Goal: Task Accomplishment & Management: Manage account settings

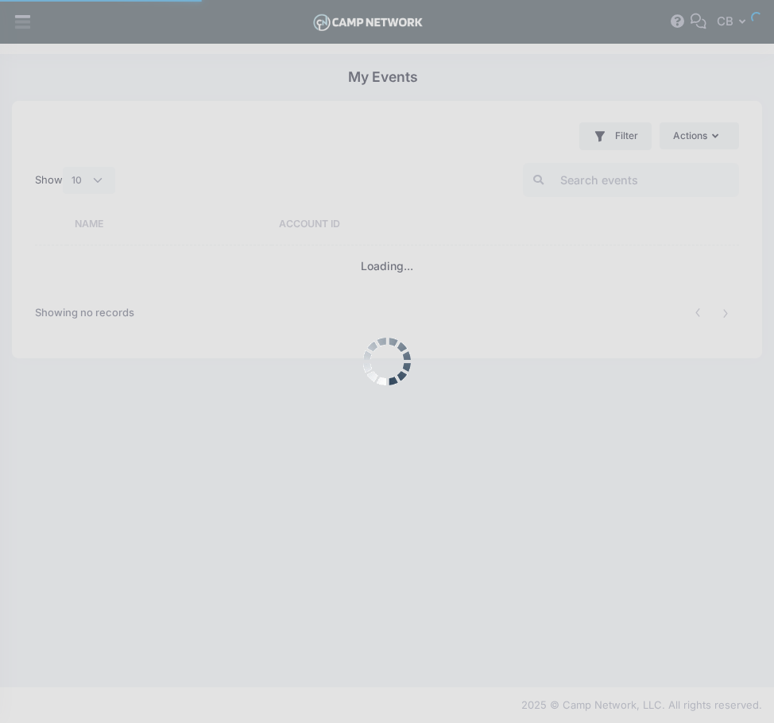
select select "10"
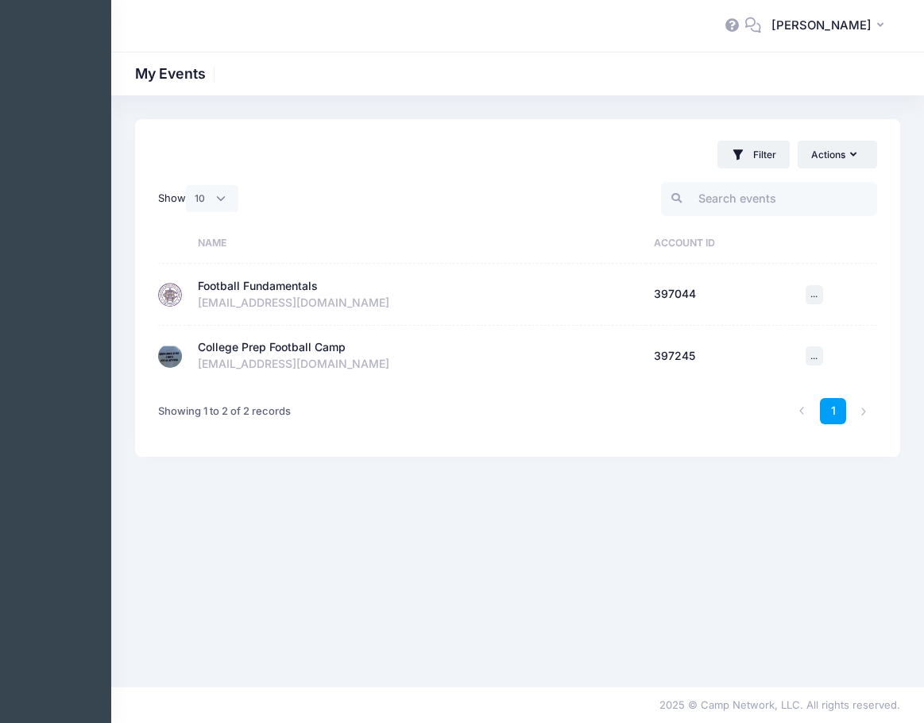
click at [269, 289] on div "Football Fundamentals" at bounding box center [258, 286] width 120 height 17
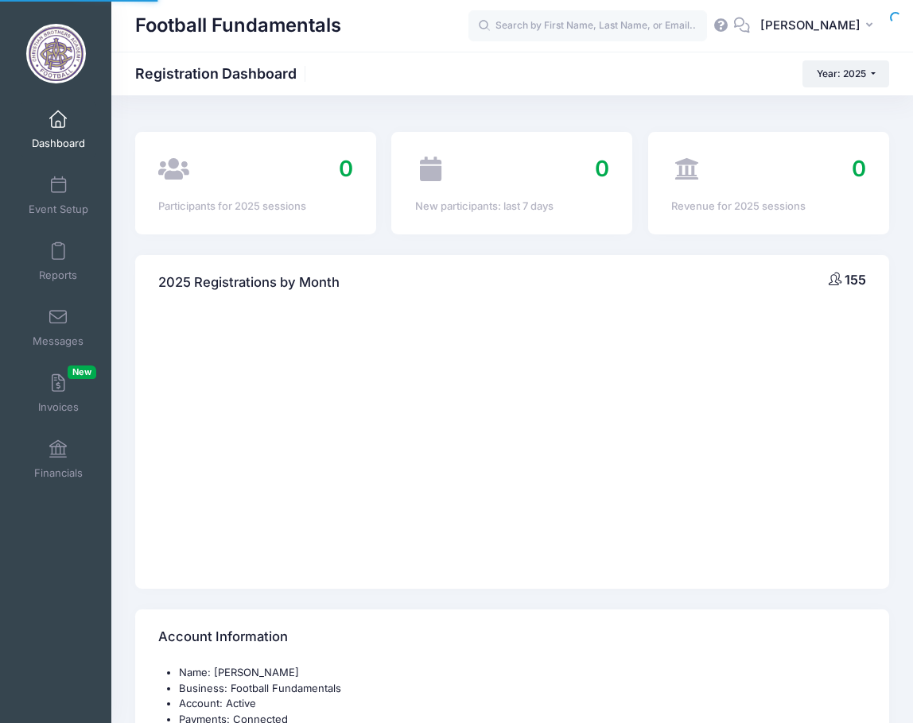
select select
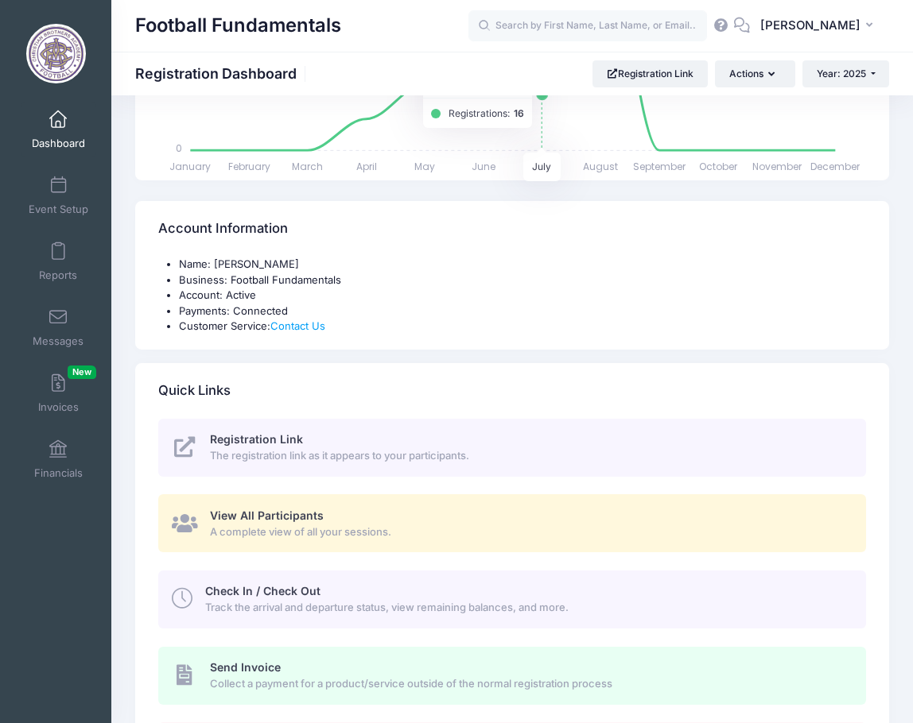
scroll to position [477, 0]
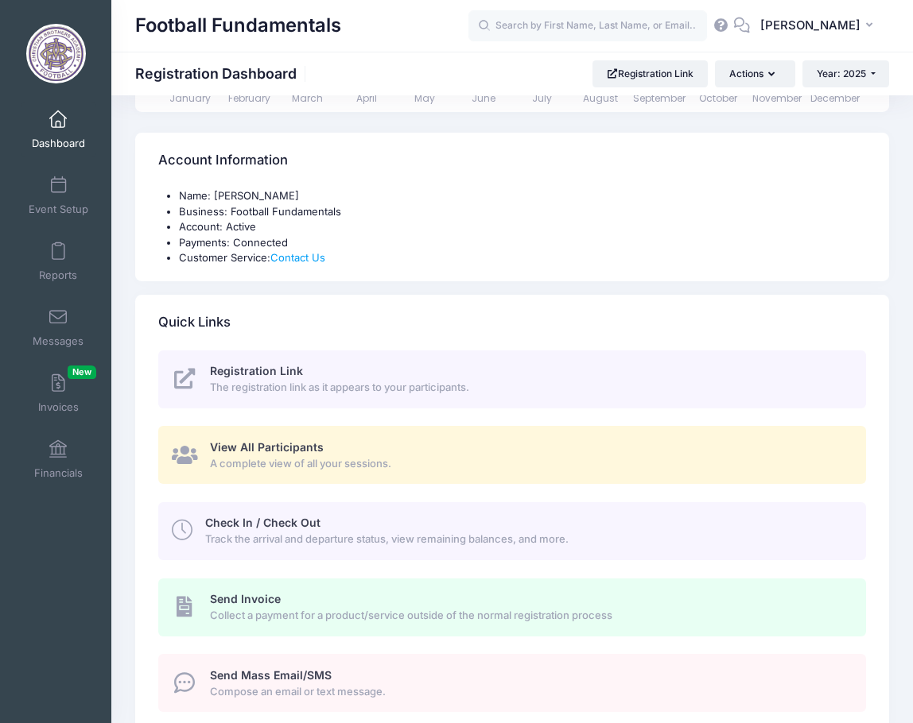
click at [264, 445] on span "View All Participants" at bounding box center [267, 447] width 114 height 14
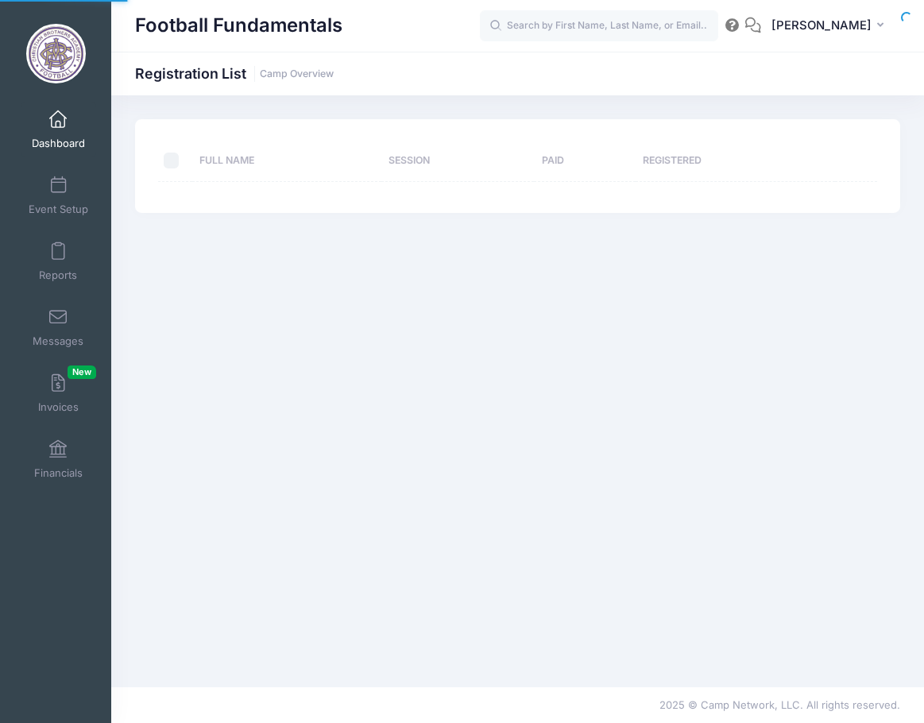
select select "10"
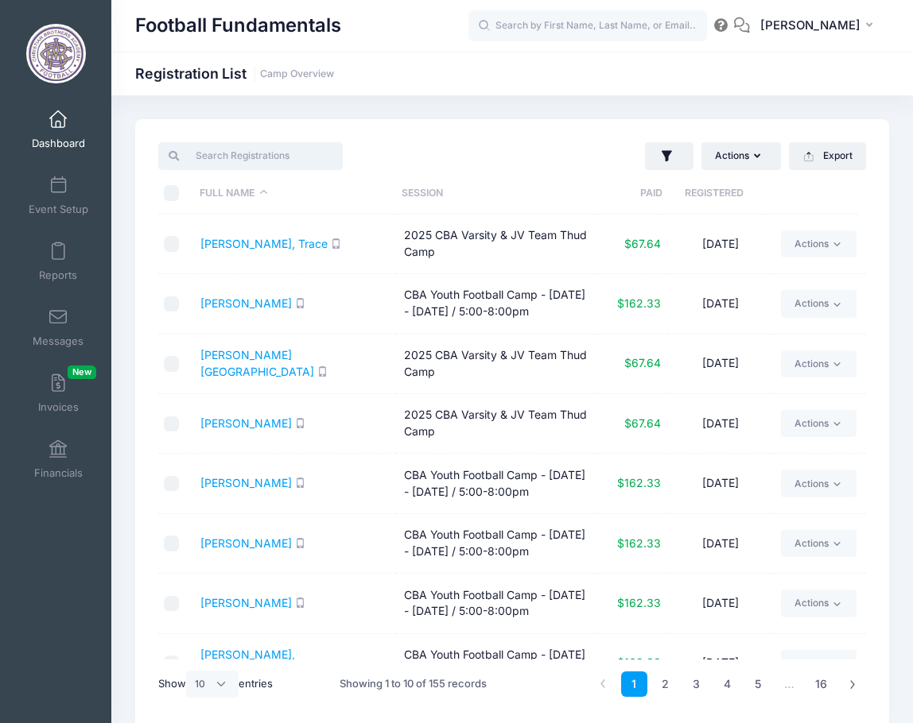
click at [256, 161] on input "search" at bounding box center [250, 155] width 184 height 27
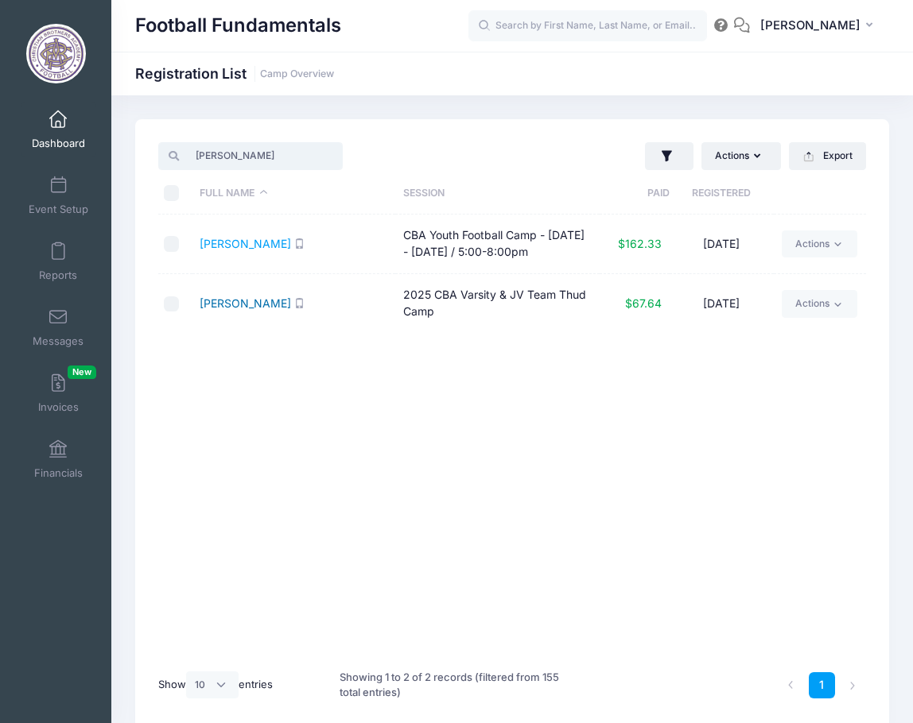
type input "[PERSON_NAME]"
click at [228, 298] on link "[PERSON_NAME]" at bounding box center [245, 304] width 91 height 14
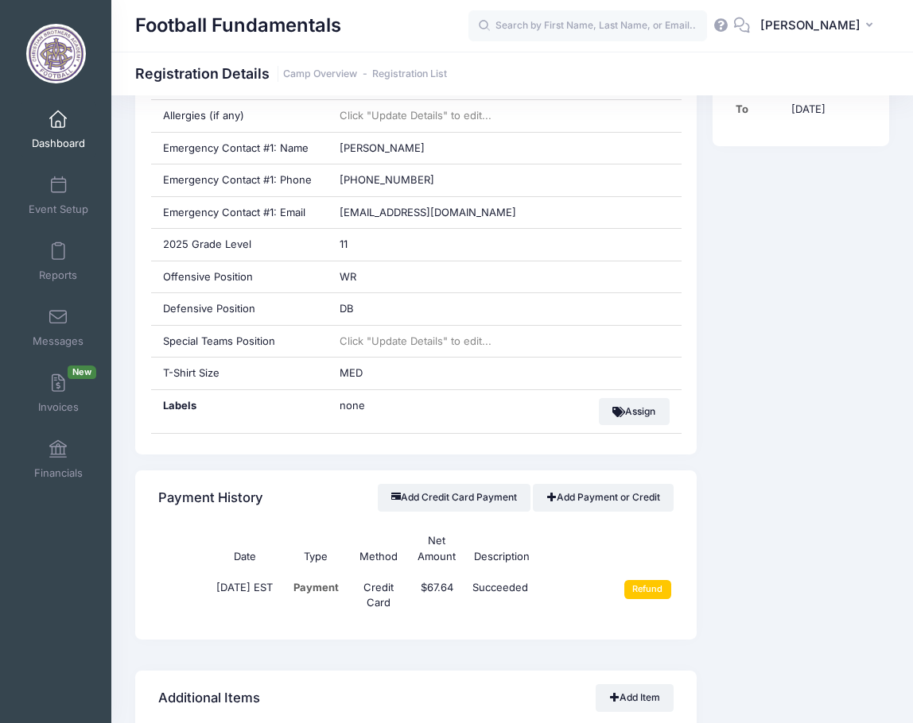
scroll to position [556, 0]
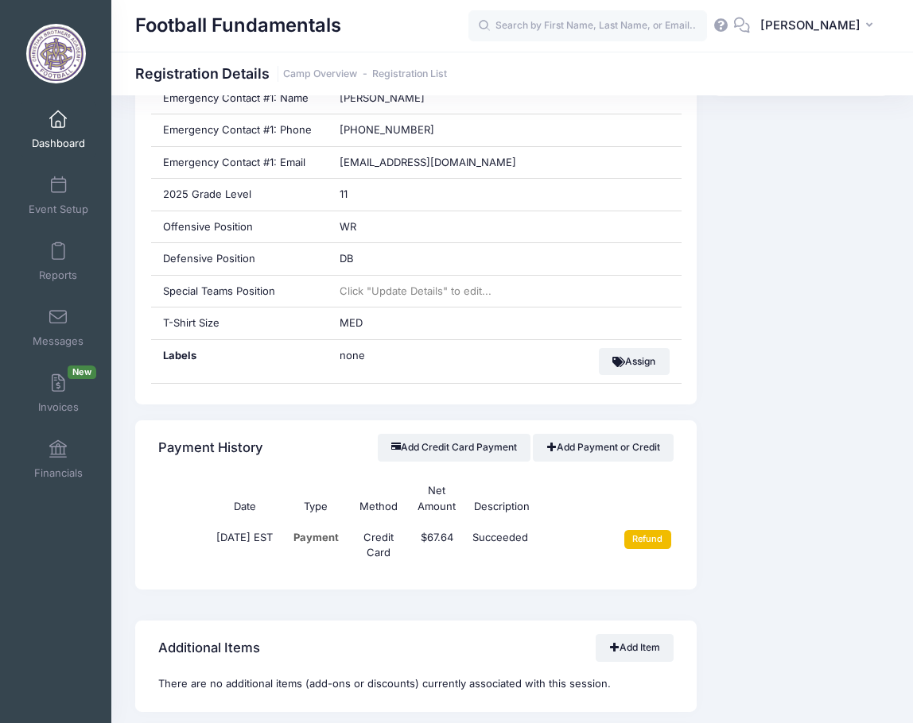
click at [657, 539] on input "Refund" at bounding box center [647, 539] width 47 height 19
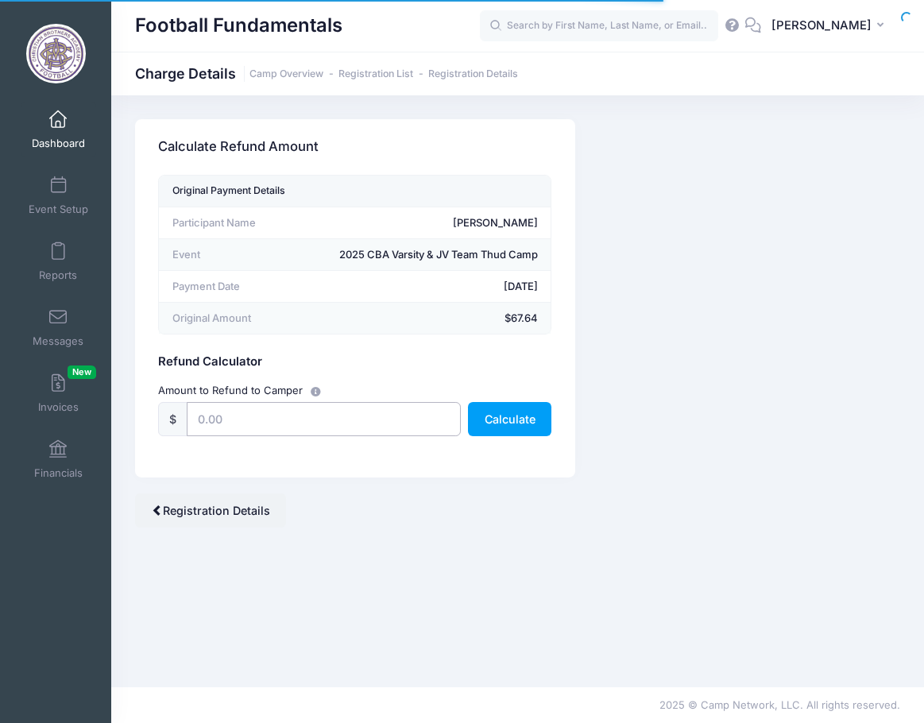
click at [370, 423] on input "text" at bounding box center [323, 419] width 273 height 34
type input "67.64"
click at [519, 419] on button "Calculate" at bounding box center [509, 419] width 83 height 34
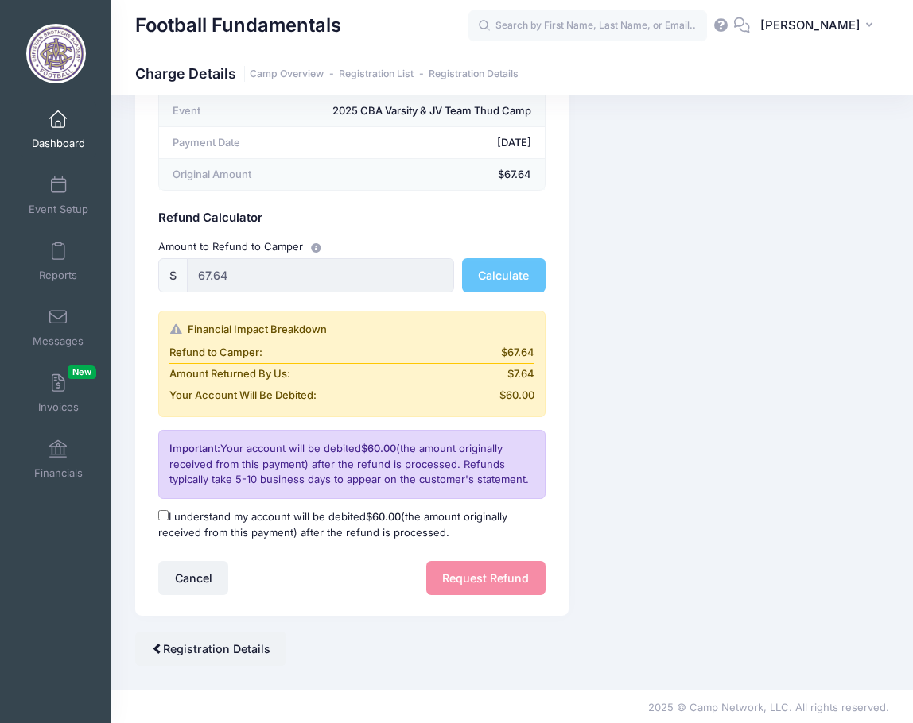
scroll to position [146, 0]
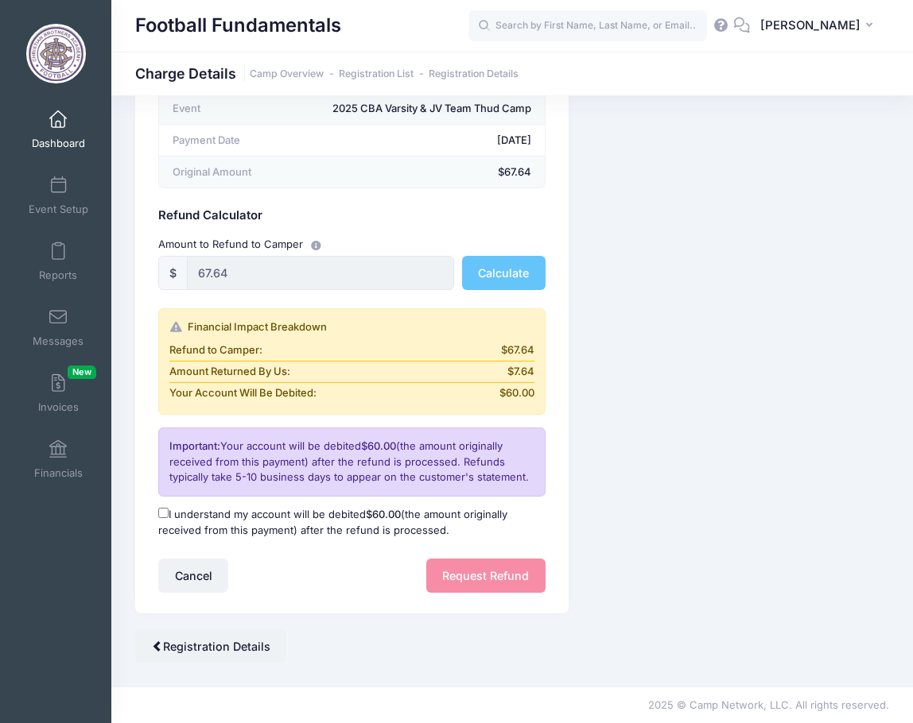
click at [162, 513] on input "I understand my account will be debited $60.00 (the amount originally received …" at bounding box center [163, 513] width 10 height 10
checkbox input "true"
click at [483, 577] on button "Request Refund" at bounding box center [485, 576] width 119 height 34
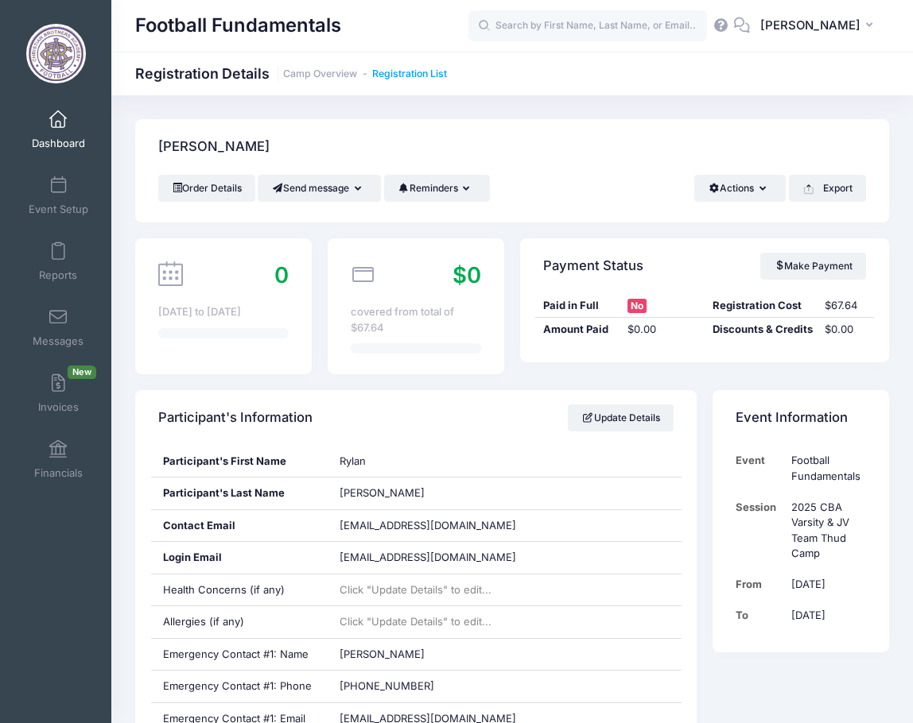
click at [425, 75] on link "Registration List" at bounding box center [409, 74] width 75 height 12
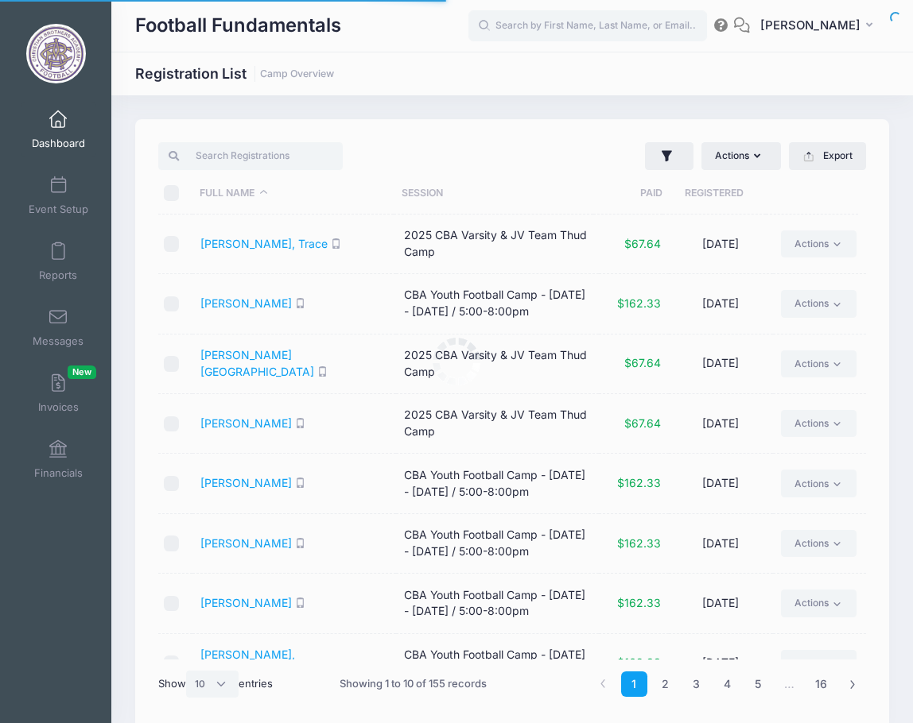
select select "10"
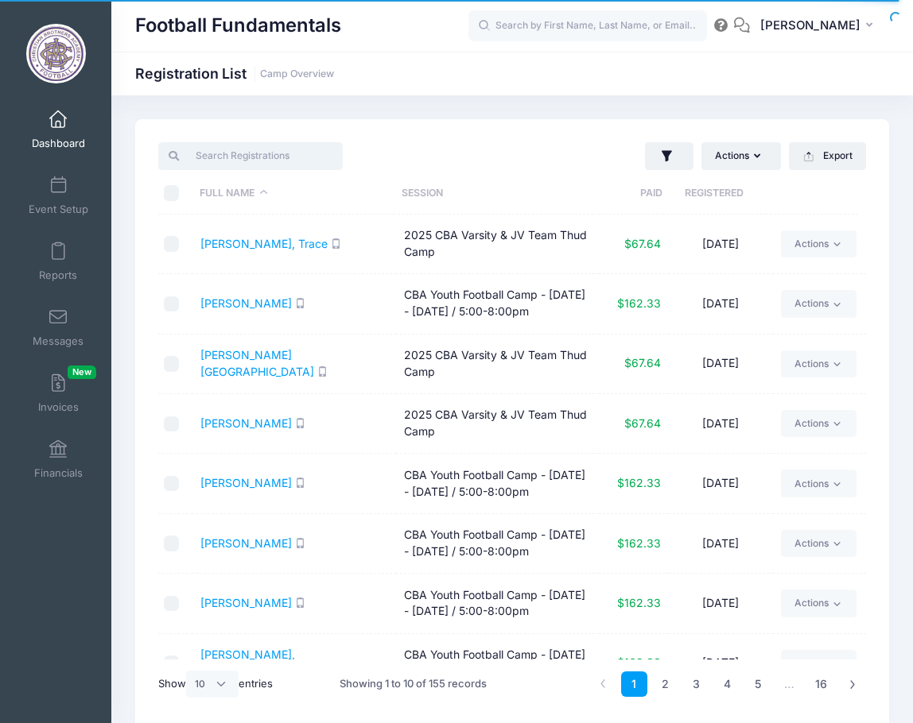
click at [254, 158] on input "search" at bounding box center [250, 155] width 184 height 27
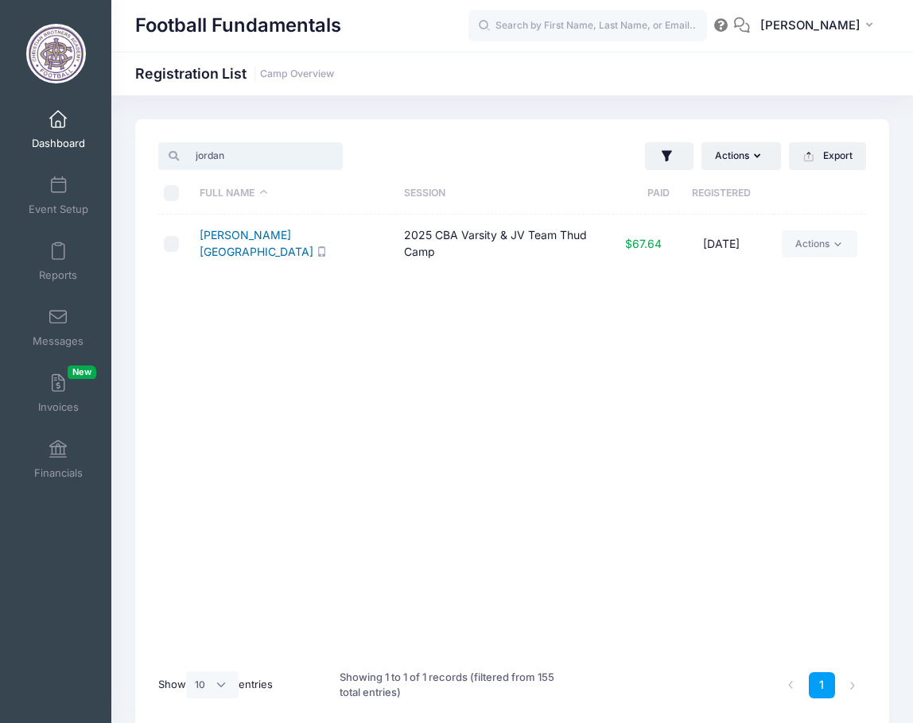
type input "jordan"
click at [223, 242] on link "Dambach, Jordan" at bounding box center [257, 243] width 114 height 30
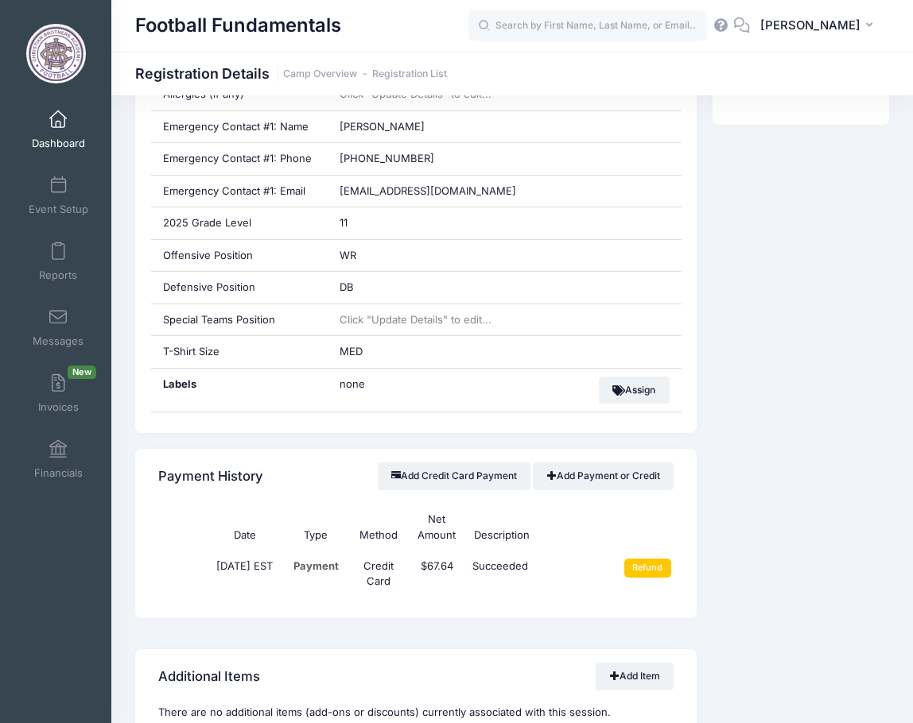
scroll to position [556, 0]
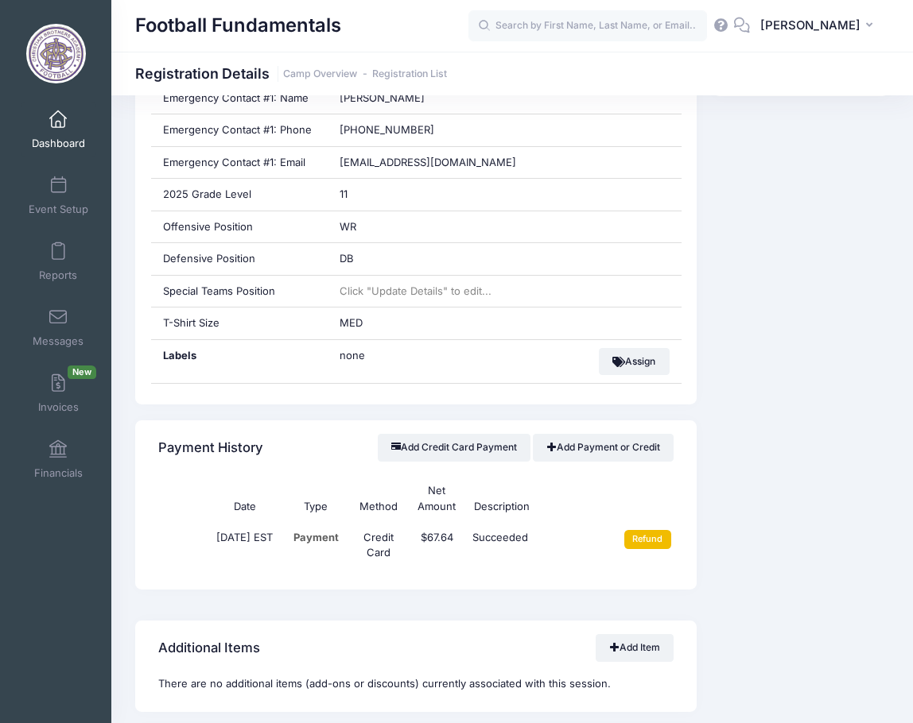
click at [642, 539] on input "Refund" at bounding box center [647, 539] width 47 height 19
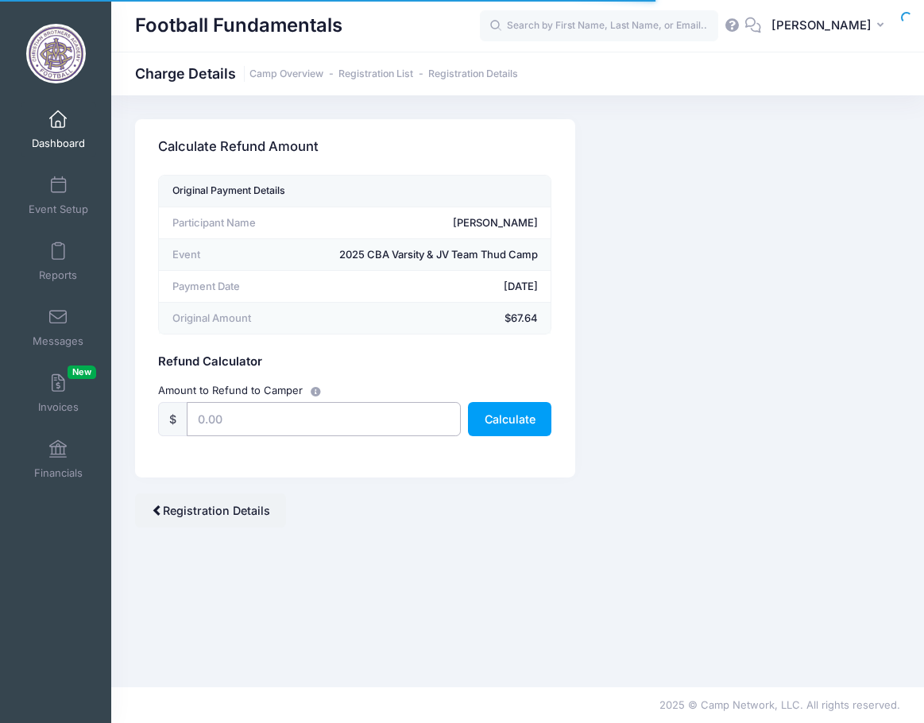
click at [331, 402] on input "text" at bounding box center [323, 419] width 273 height 34
type input "67.64"
click at [527, 417] on button "Calculate" at bounding box center [509, 419] width 83 height 34
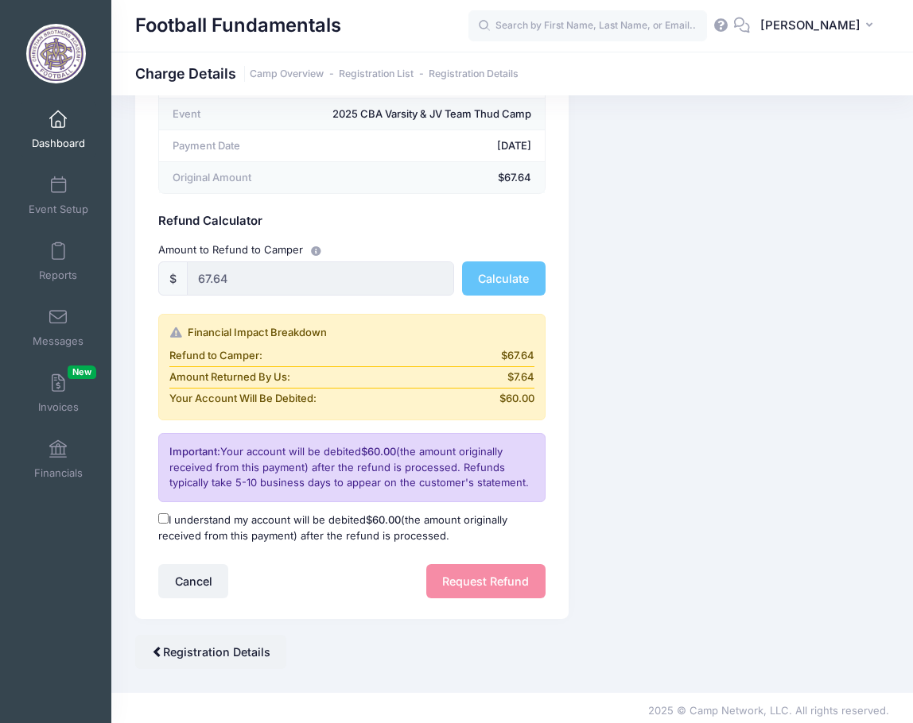
scroll to position [146, 0]
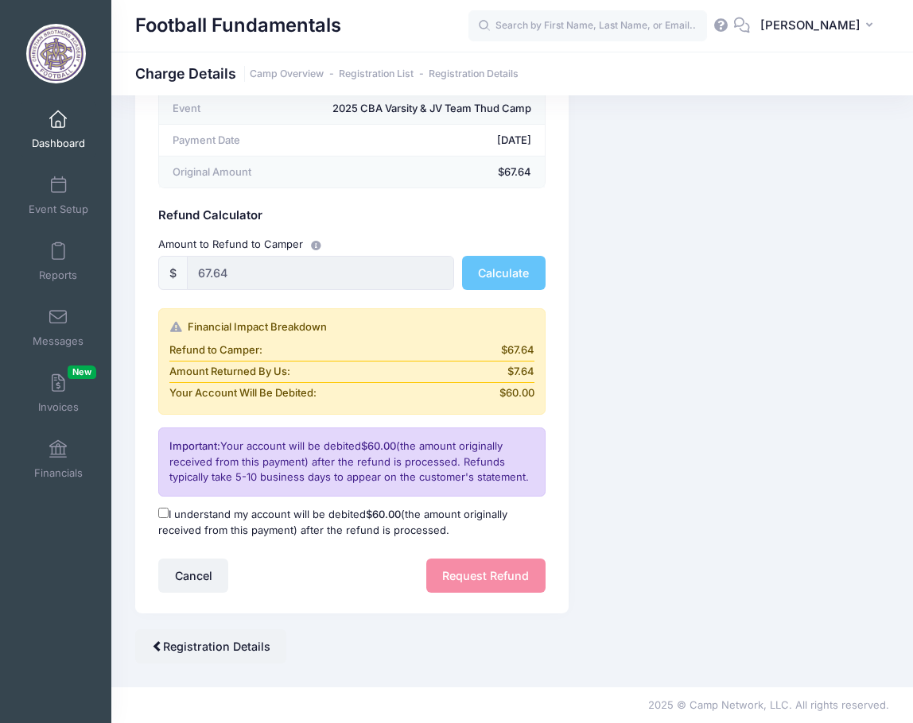
click at [148, 506] on div "Original Payment Details Participant Name [PERSON_NAME] Event 2025 CBA Varsity …" at bounding box center [351, 321] width 433 height 585
click at [162, 512] on input "I understand my account will be debited $60.00 (the amount originally received …" at bounding box center [163, 513] width 10 height 10
checkbox input "true"
click at [482, 580] on button "Request Refund" at bounding box center [485, 576] width 119 height 34
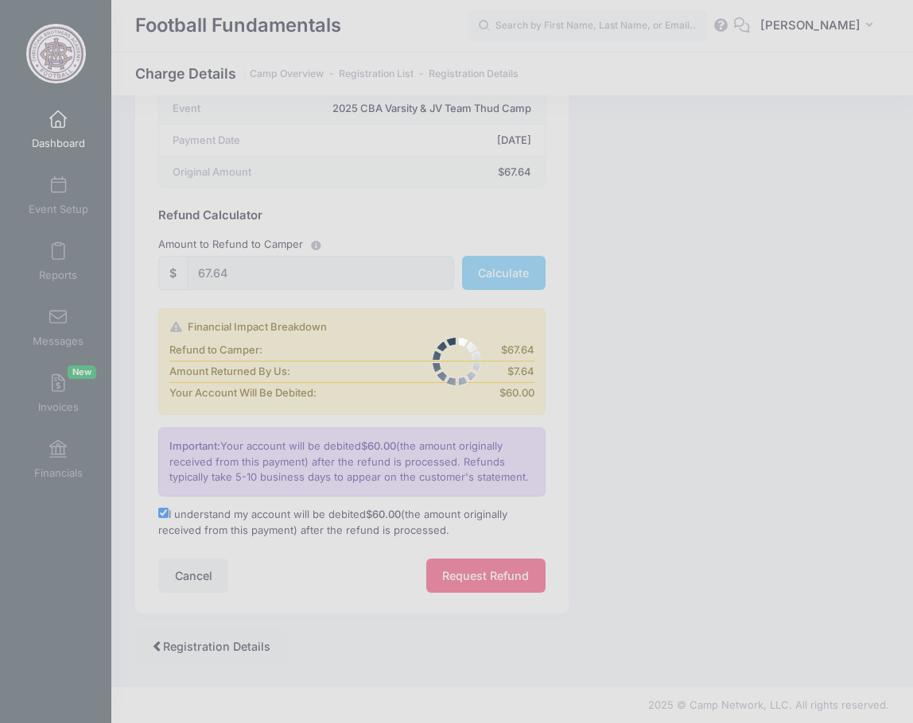
scroll to position [0, 0]
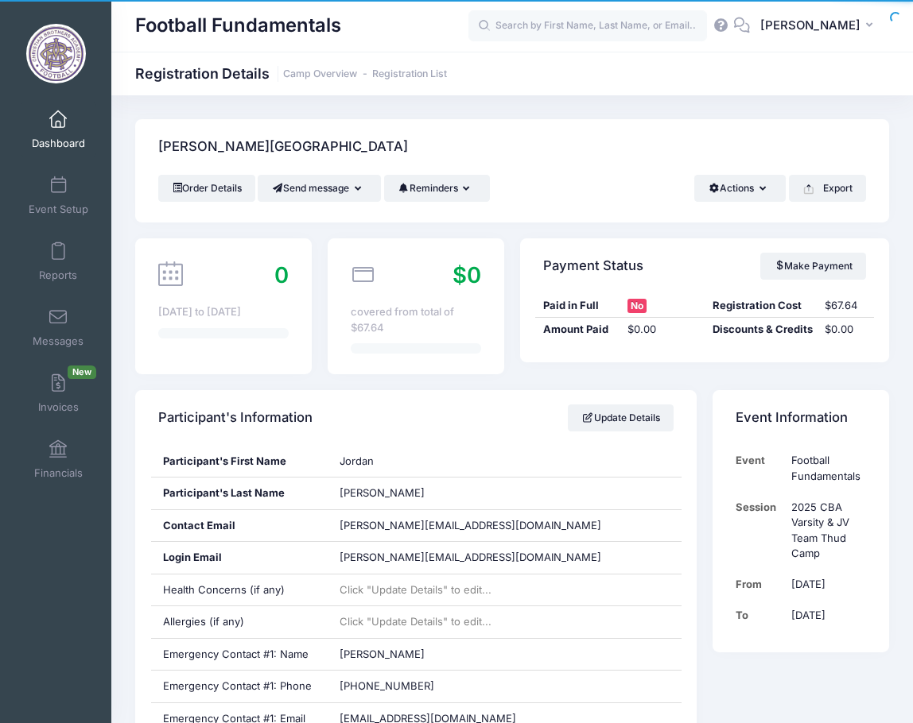
click at [58, 126] on span at bounding box center [58, 119] width 0 height 17
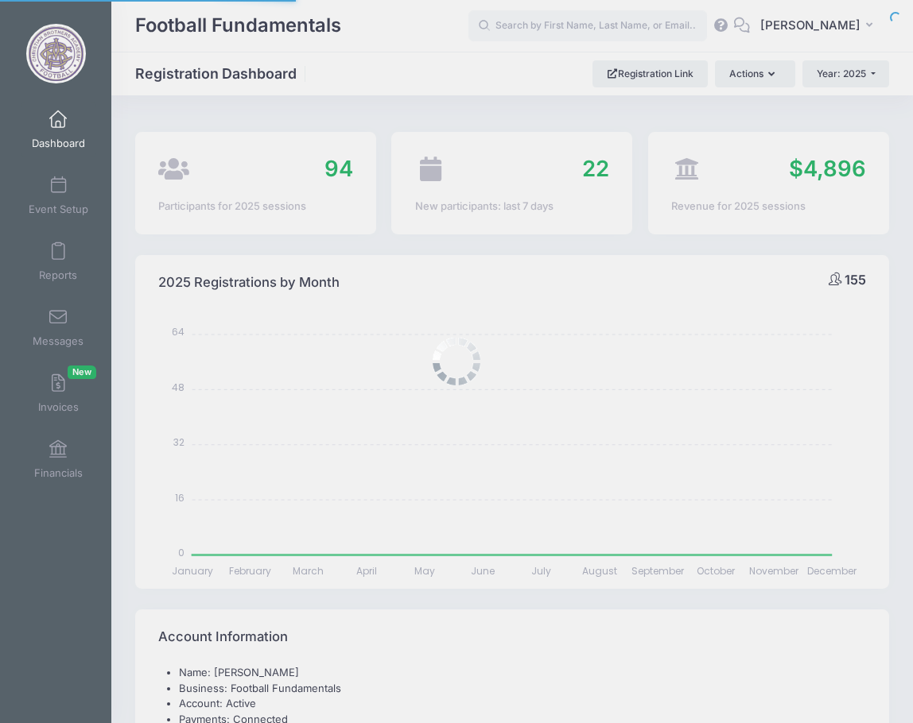
select select
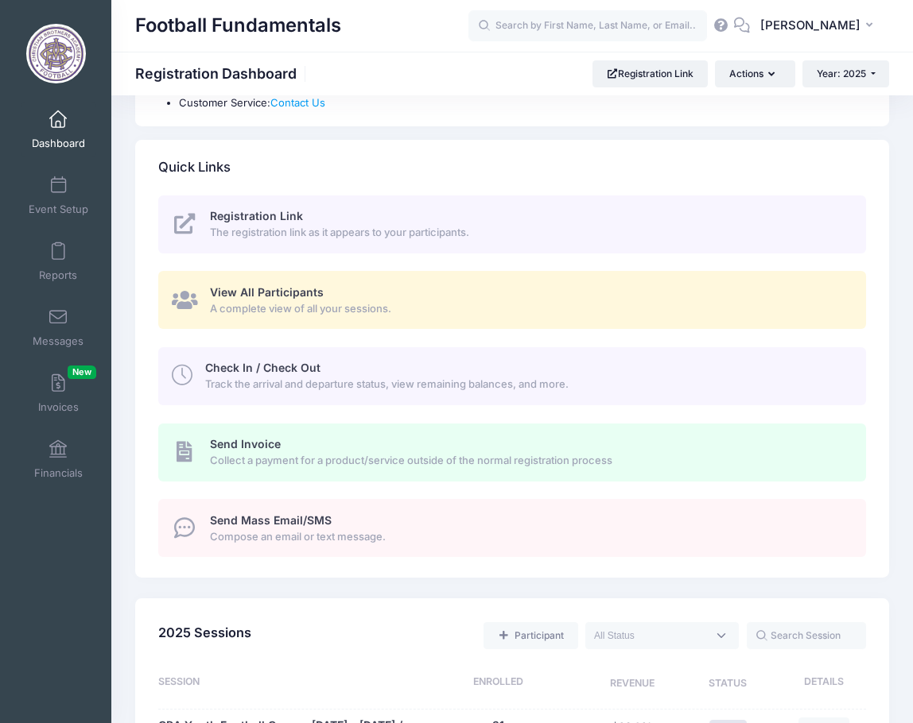
scroll to position [636, 0]
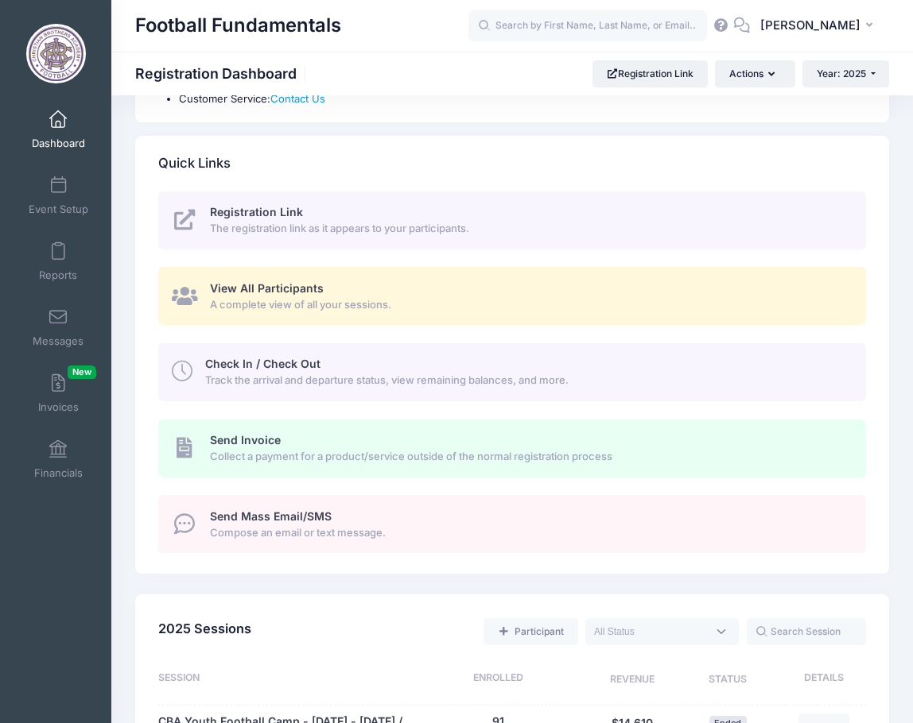
click at [266, 288] on span "View All Participants" at bounding box center [267, 288] width 114 height 14
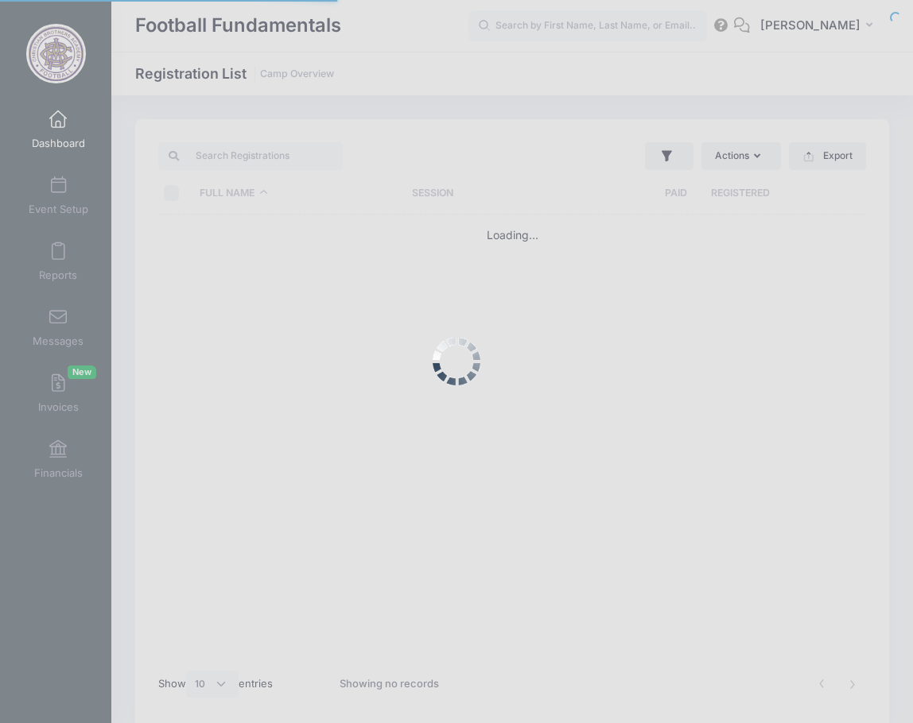
select select "10"
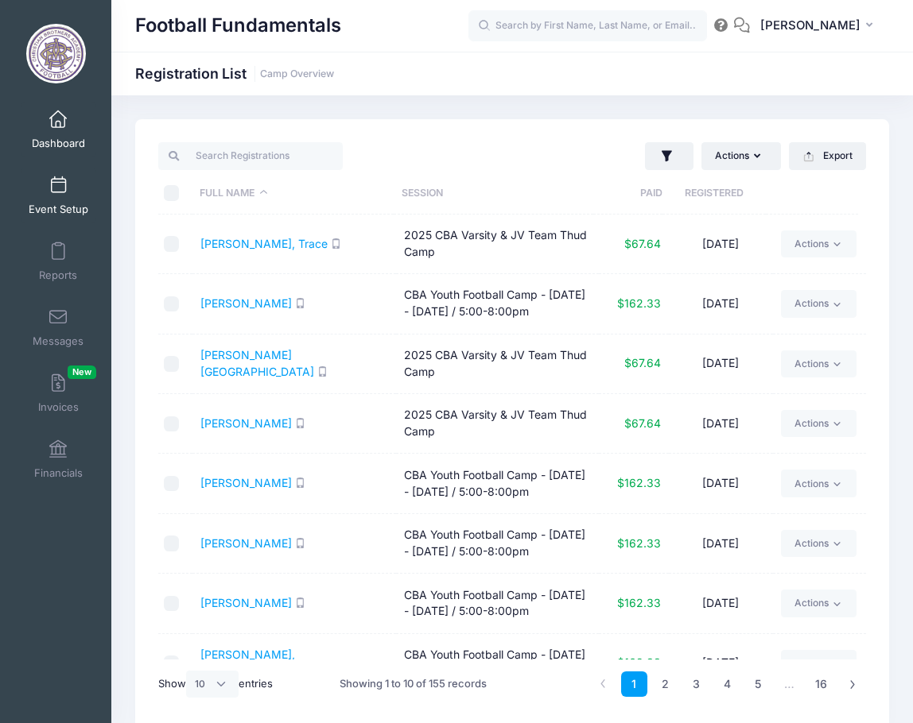
click at [60, 196] on link "Event Setup" at bounding box center [59, 196] width 76 height 56
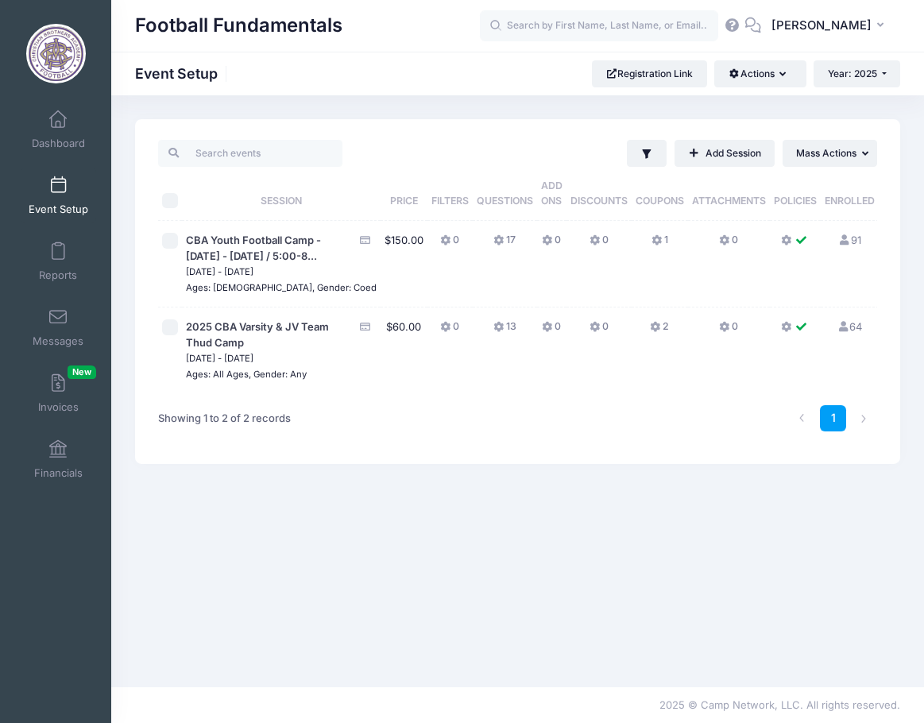
click at [163, 335] on input "checkbox" at bounding box center [170, 328] width 16 height 16
checkbox input "true"
click at [58, 254] on span at bounding box center [58, 251] width 0 height 17
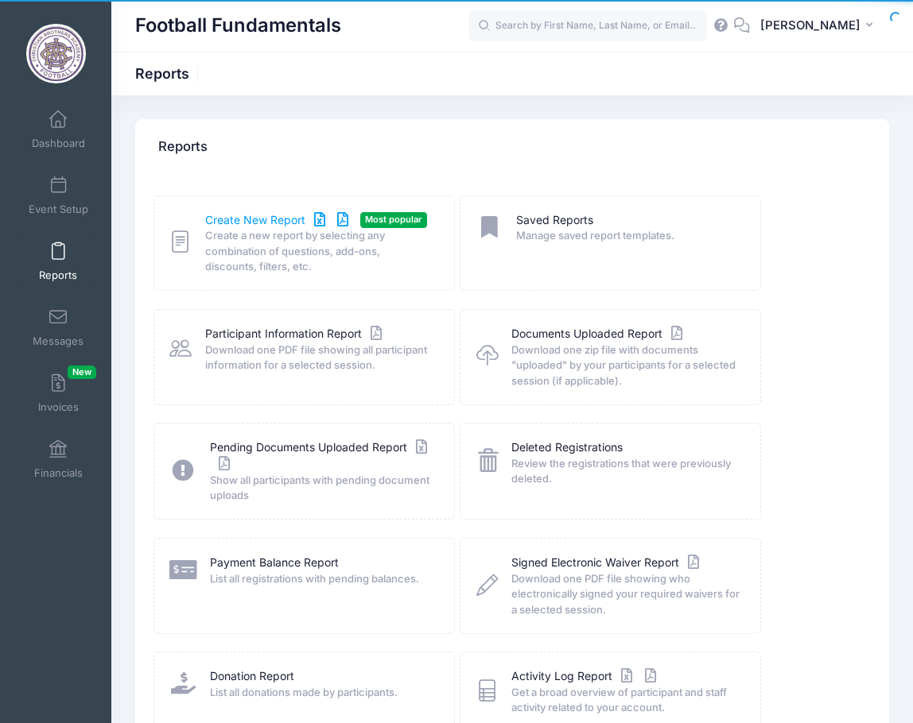
click at [223, 220] on link "Create New Report" at bounding box center [279, 220] width 148 height 17
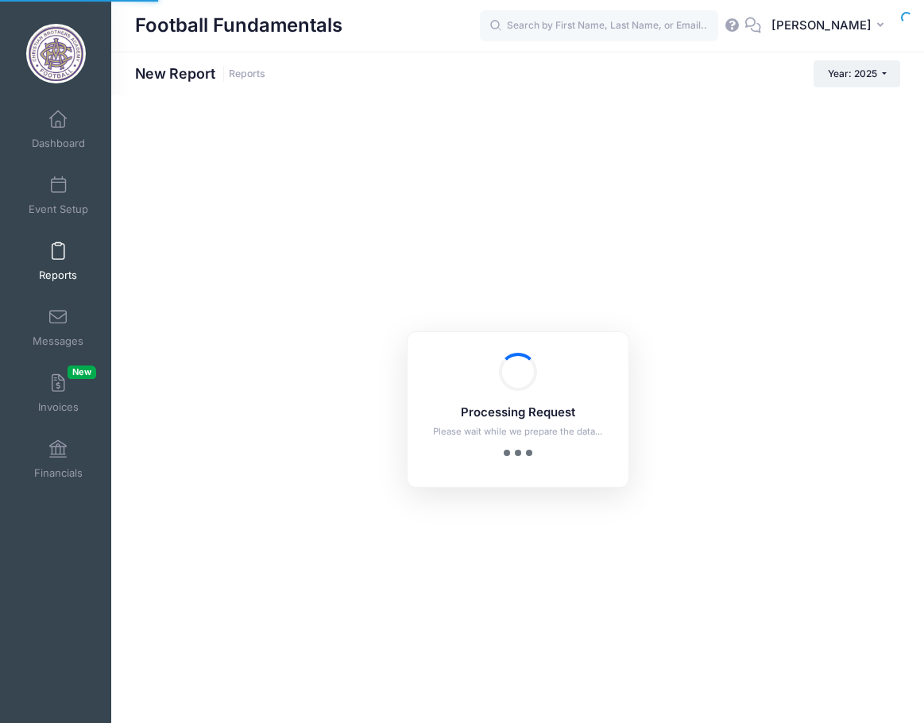
checkbox input "true"
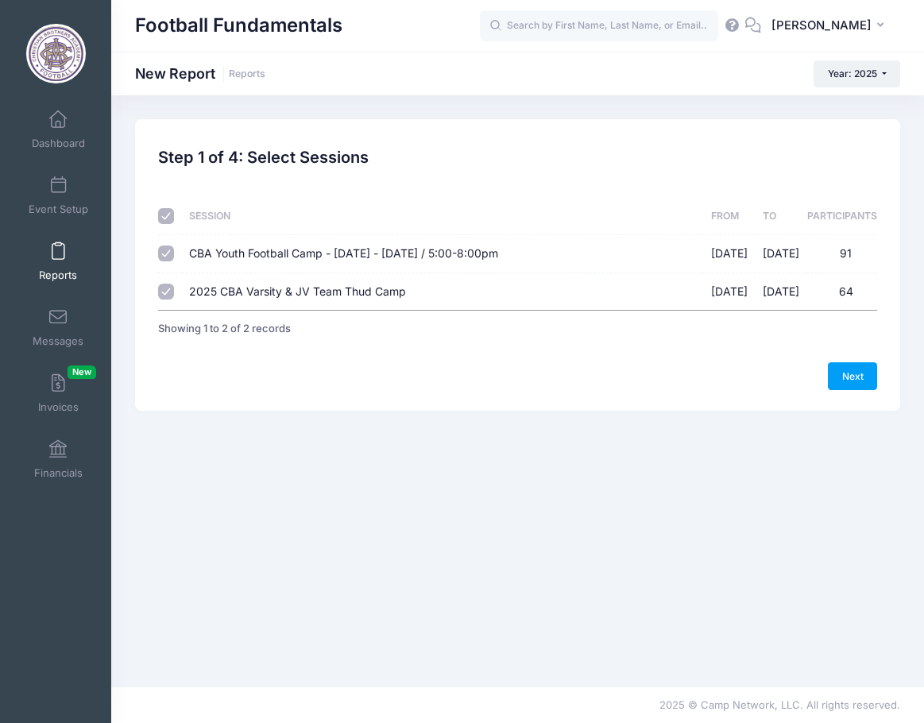
click at [170, 249] on input "CBA Youth Football Camp - [DATE] - [DATE] / 5:00-8:00pm [DATE] - [DATE] 91" at bounding box center [166, 254] width 16 height 16
checkbox input "false"
click at [853, 372] on link "Next" at bounding box center [852, 375] width 49 height 27
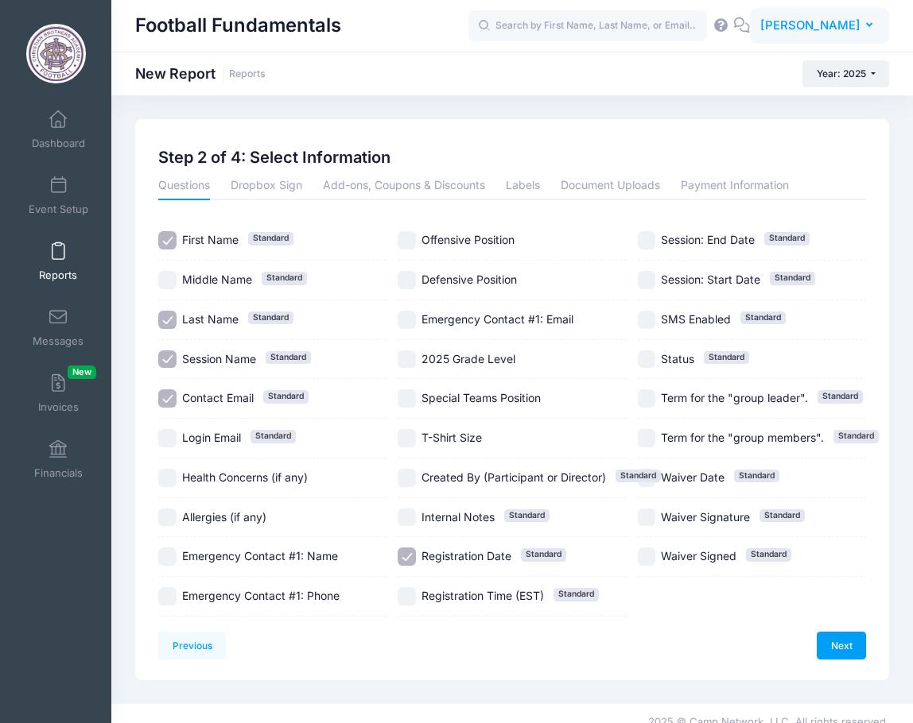
click at [830, 29] on span "[PERSON_NAME]" at bounding box center [810, 25] width 100 height 17
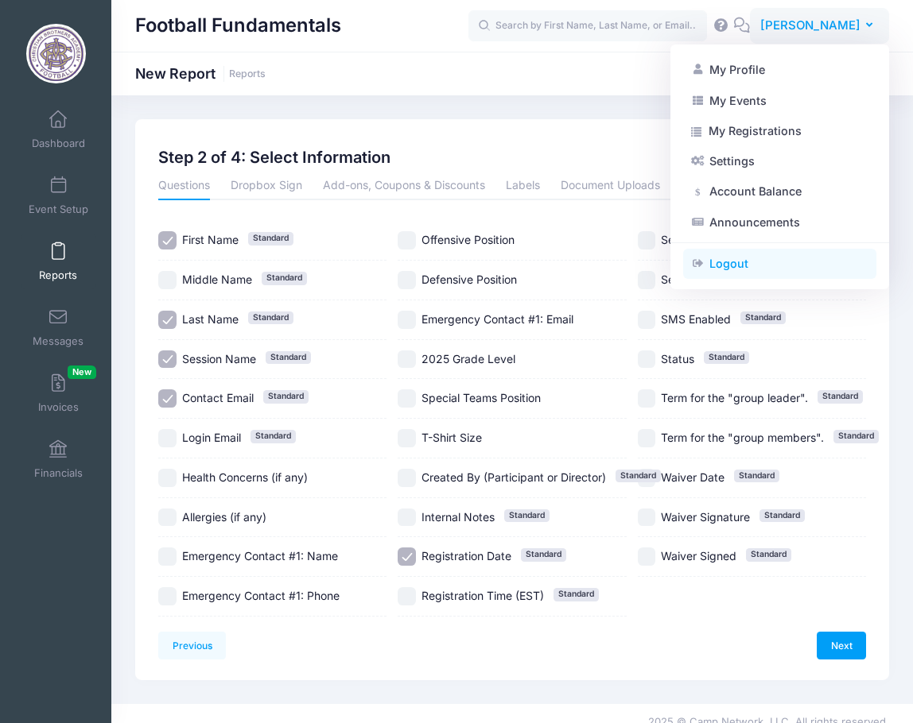
click at [738, 261] on link "Logout" at bounding box center [779, 264] width 193 height 30
